Goal: Find specific page/section: Find specific page/section

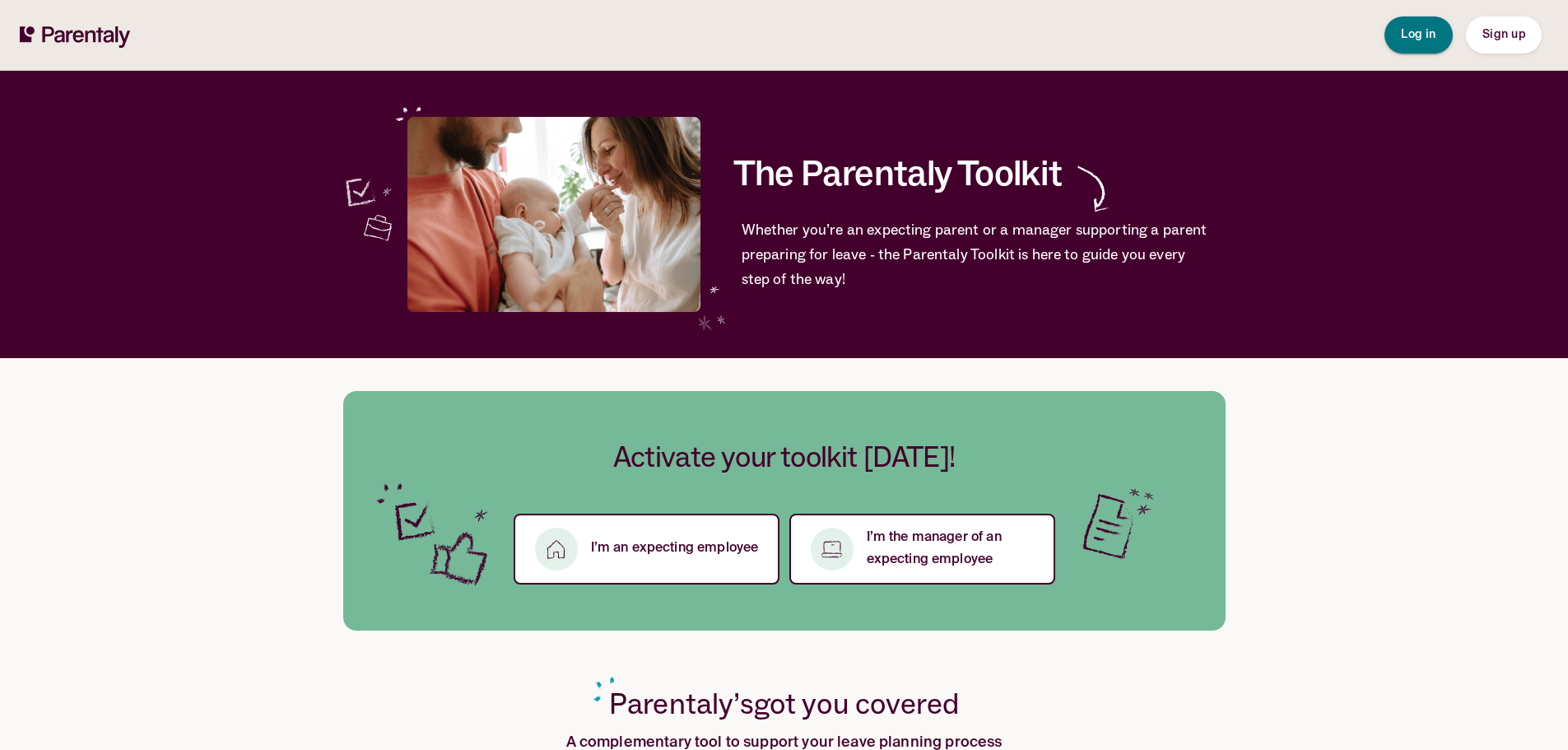
click at [1423, 46] on button "Log in" at bounding box center [1418, 35] width 69 height 37
